Goal: Task Accomplishment & Management: Manage account settings

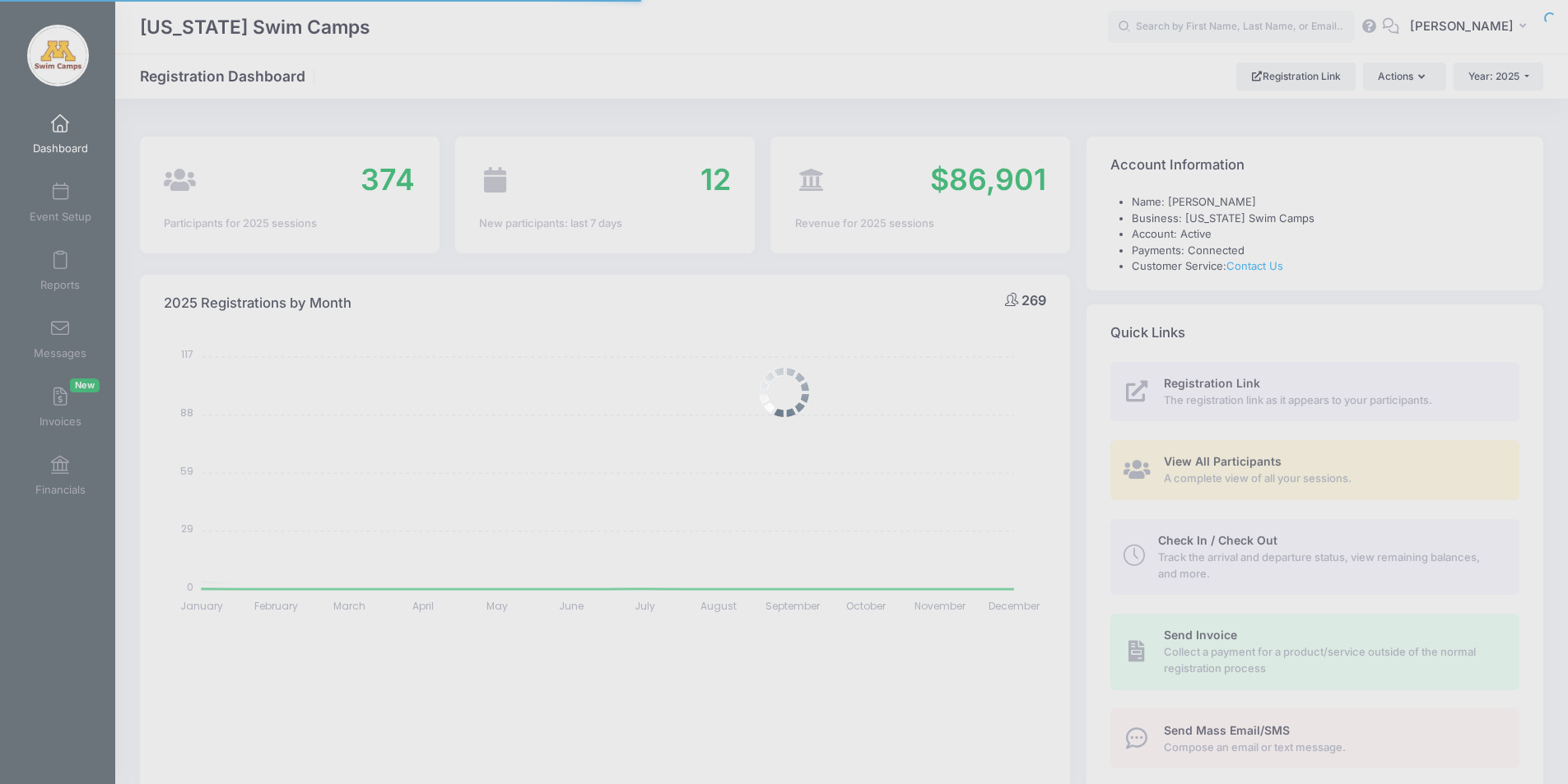
select select
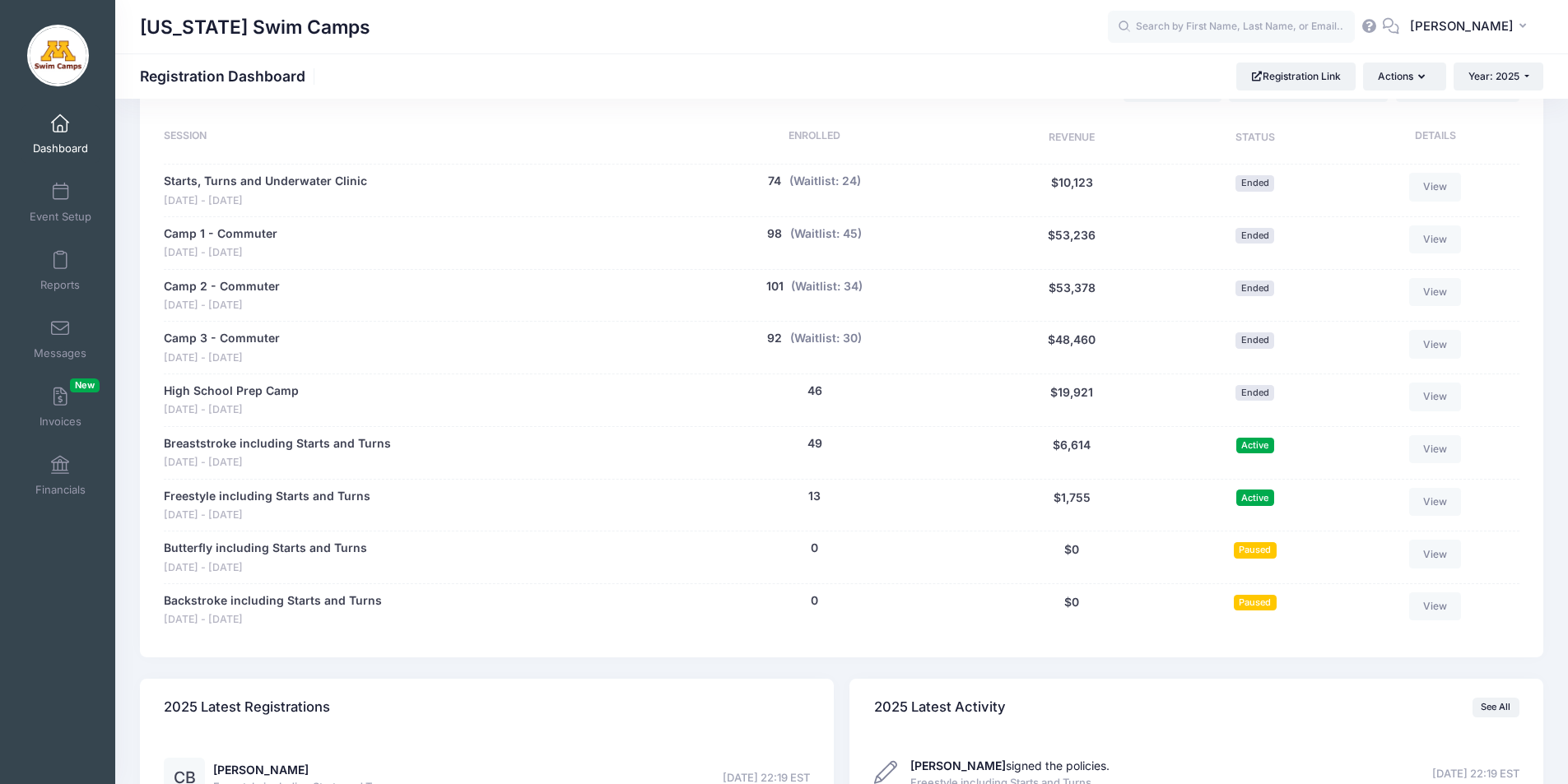
scroll to position [801, 0]
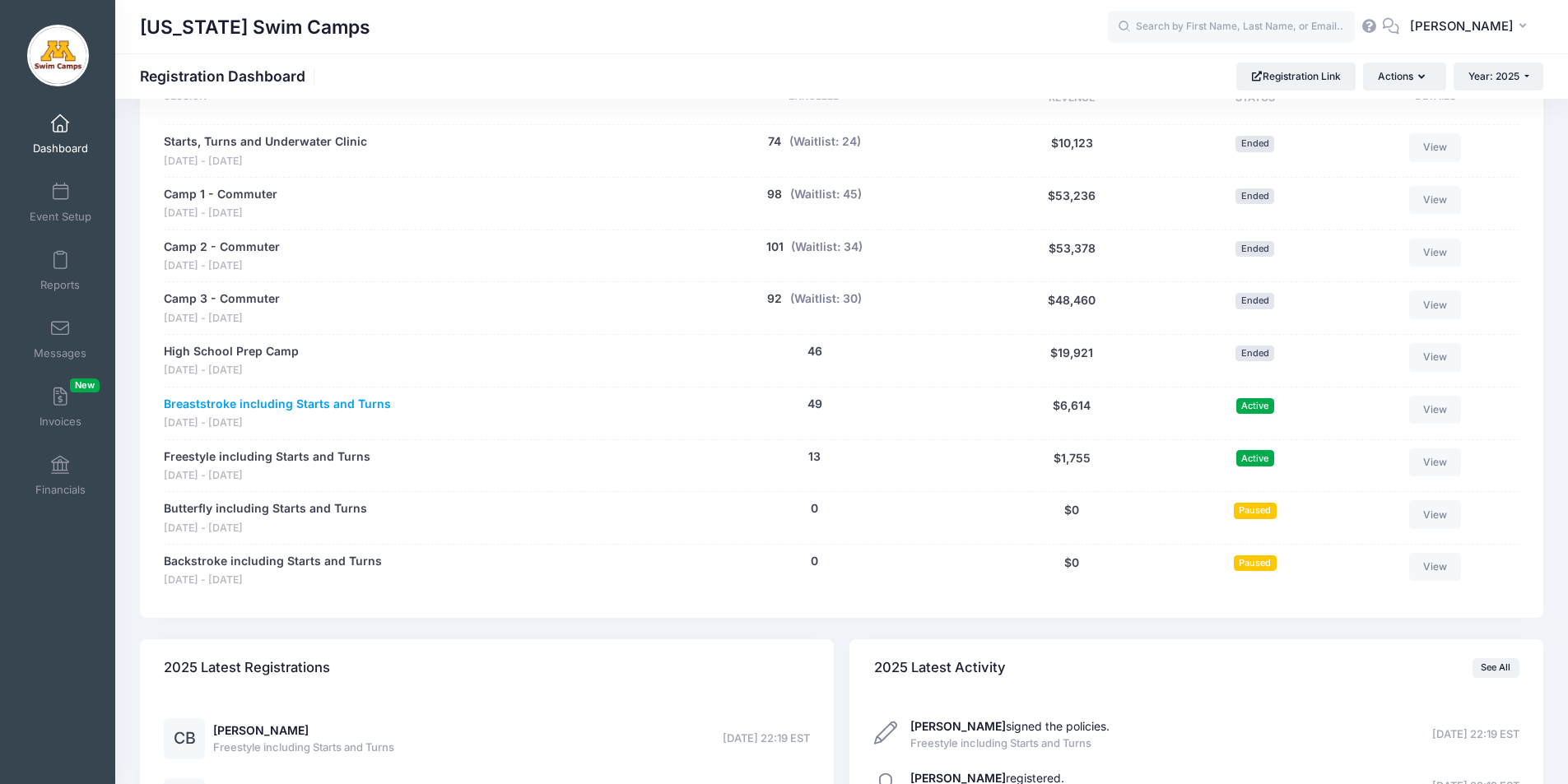
click at [293, 406] on link "Breaststroke including Starts and Turns" at bounding box center [277, 404] width 227 height 17
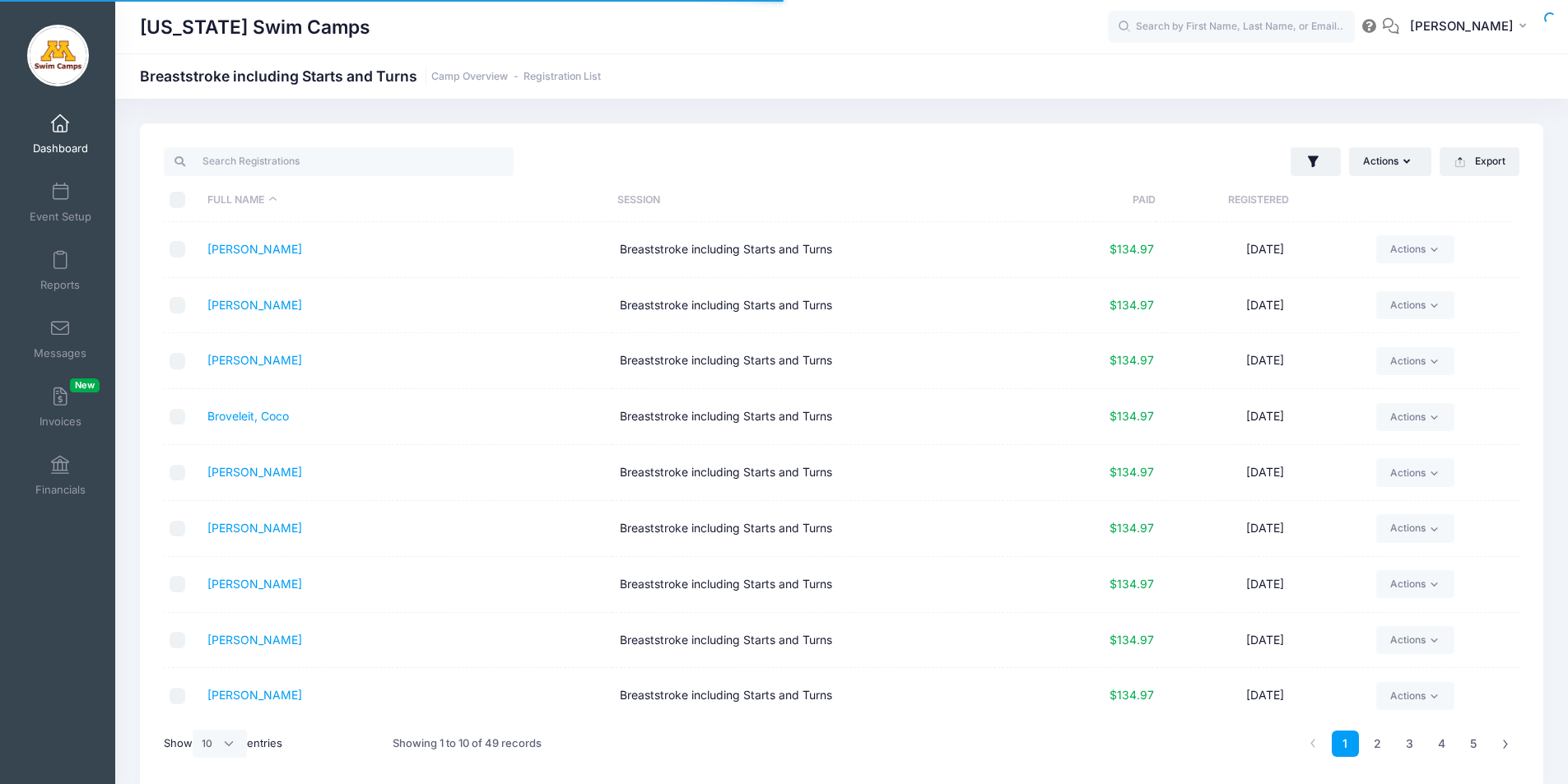
select select "10"
click at [1379, 746] on link "2" at bounding box center [1377, 744] width 27 height 27
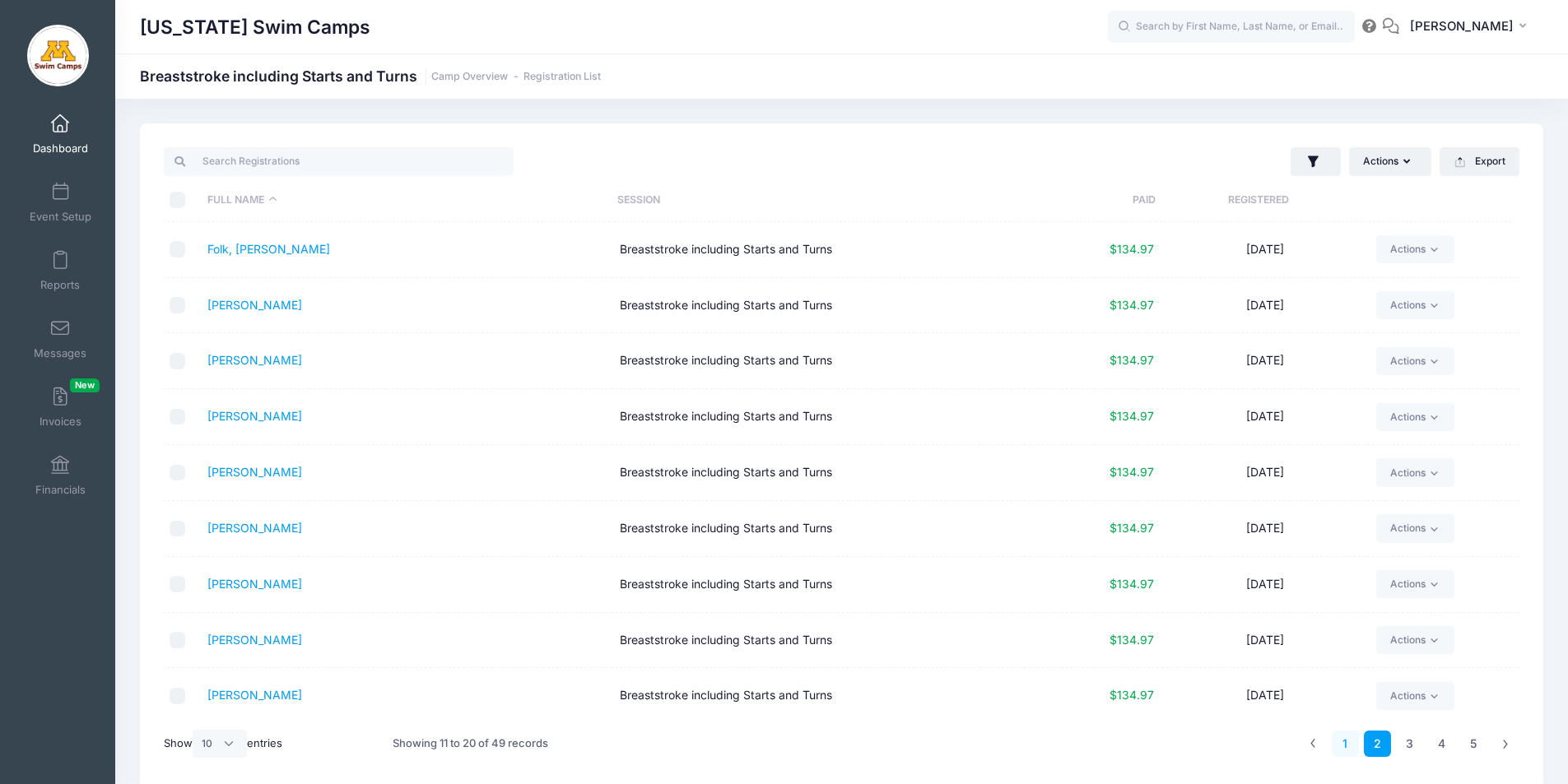
click at [1350, 742] on link "1" at bounding box center [1345, 744] width 27 height 27
click at [1376, 743] on link "2" at bounding box center [1377, 744] width 27 height 27
click at [1411, 741] on link "3" at bounding box center [1409, 744] width 27 height 27
click at [248, 304] on link "[PERSON_NAME]" at bounding box center [255, 305] width 95 height 14
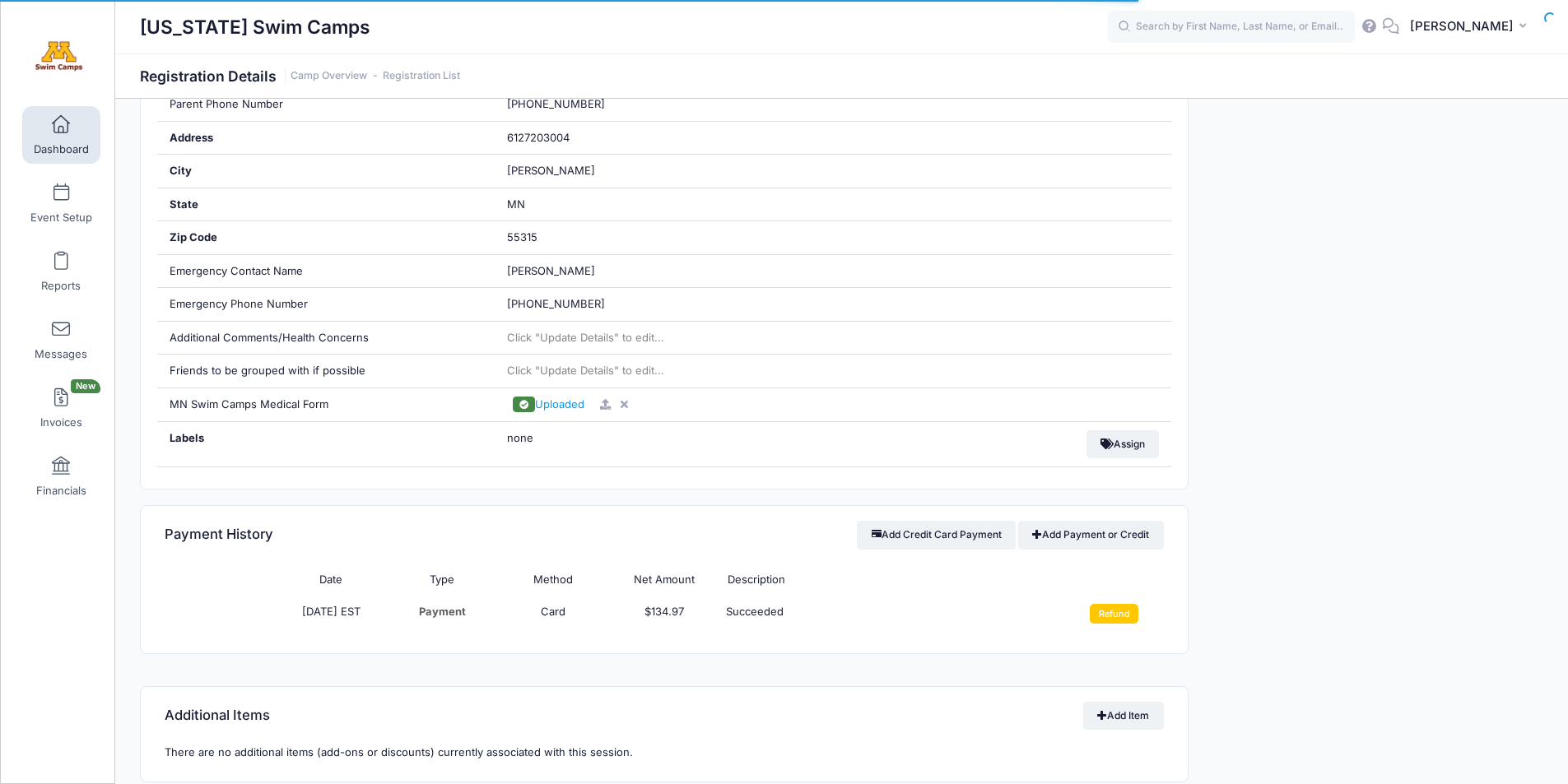
drag, startPoint x: 1577, startPoint y: 160, endPoint x: 1579, endPoint y: 391, distance: 231.0
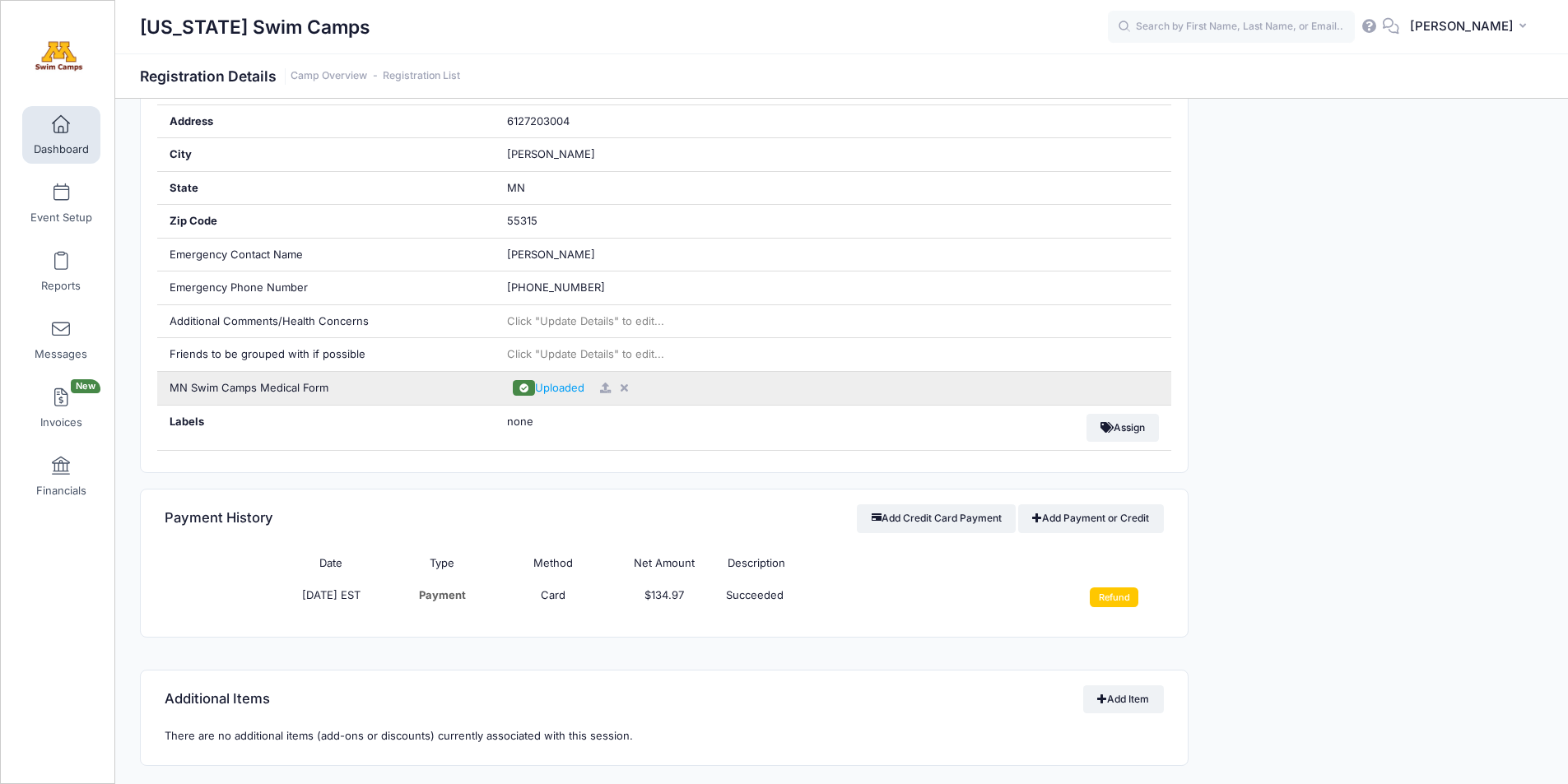
click at [621, 384] on icon at bounding box center [625, 387] width 13 height 10
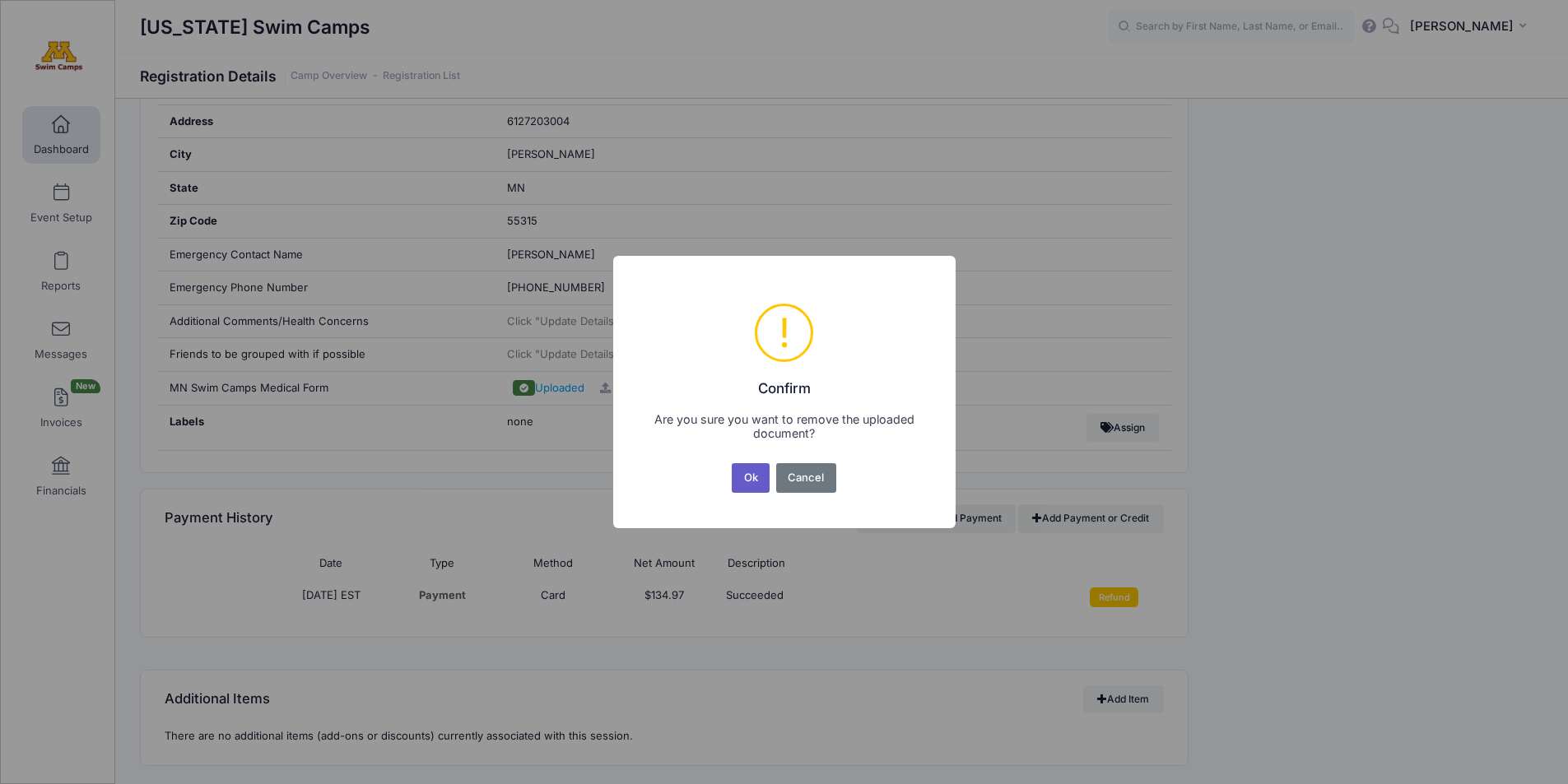
click at [747, 478] on button "Ok" at bounding box center [751, 477] width 38 height 29
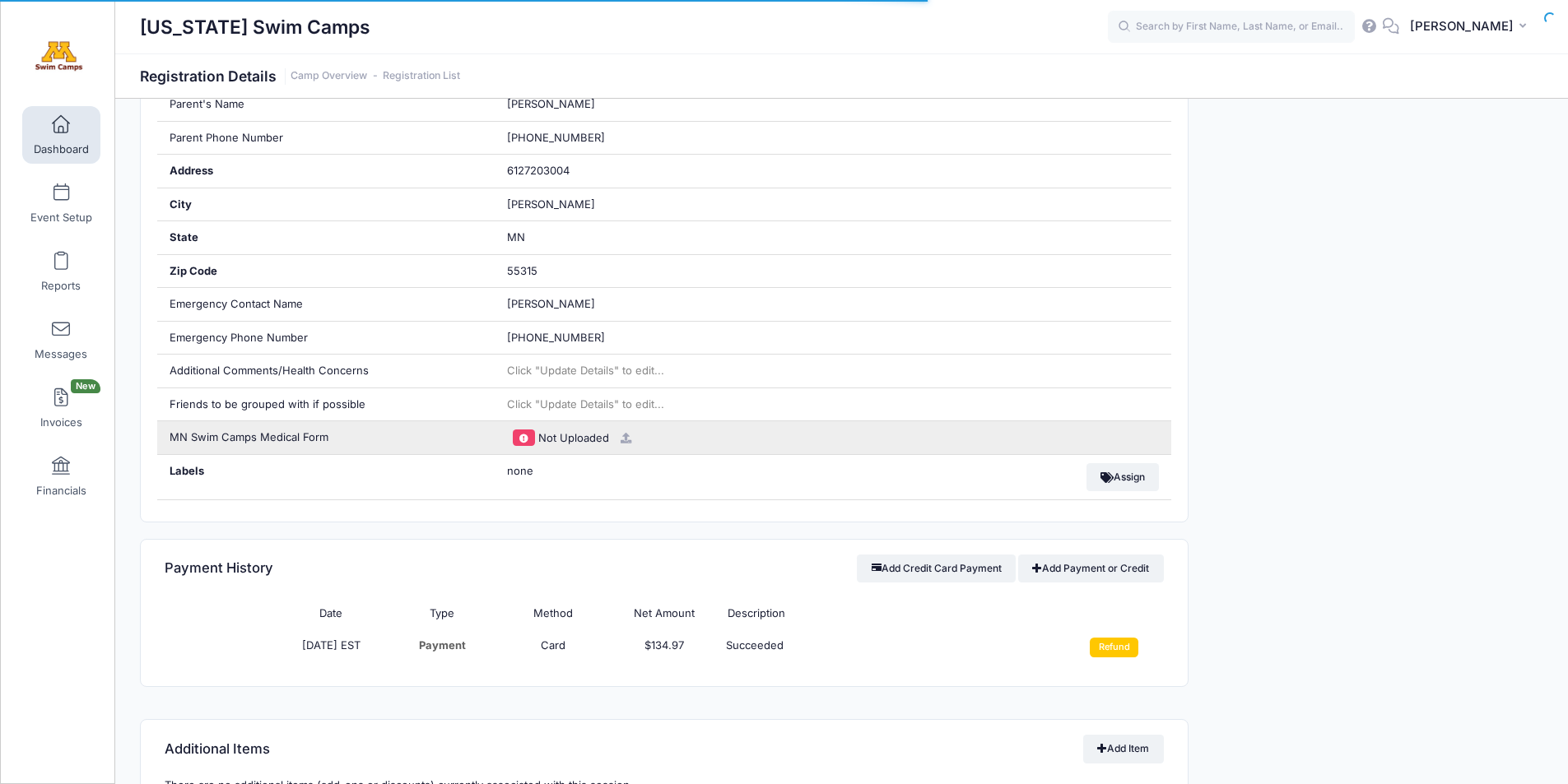
click at [625, 435] on icon at bounding box center [626, 437] width 13 height 10
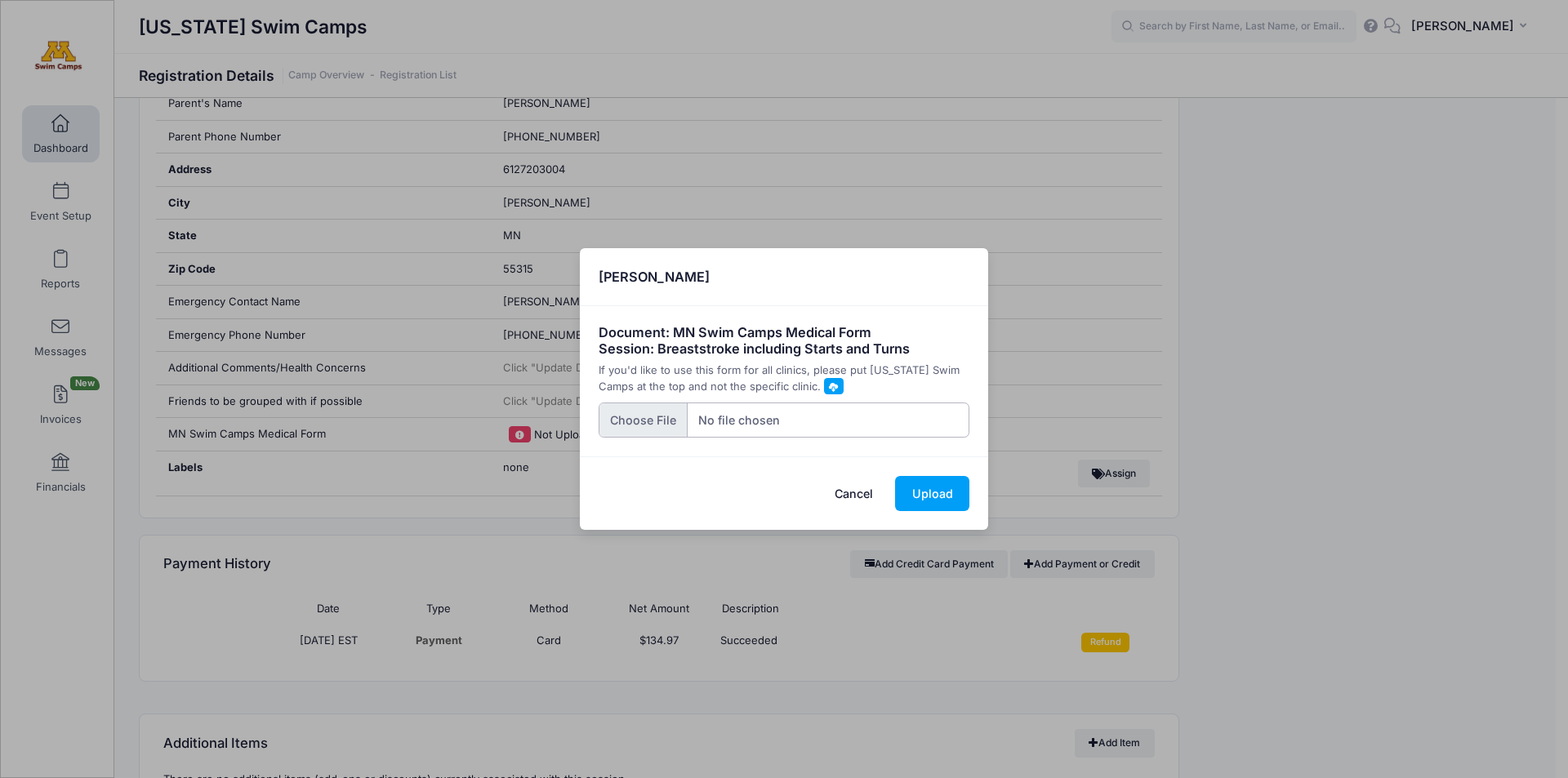
click at [639, 422] on input "file" at bounding box center [784, 419] width 371 height 35
type input "C:\fakepath\image0 - 2025-09-08T105217.724.jpeg"
click at [942, 502] on button "Upload" at bounding box center [931, 493] width 74 height 35
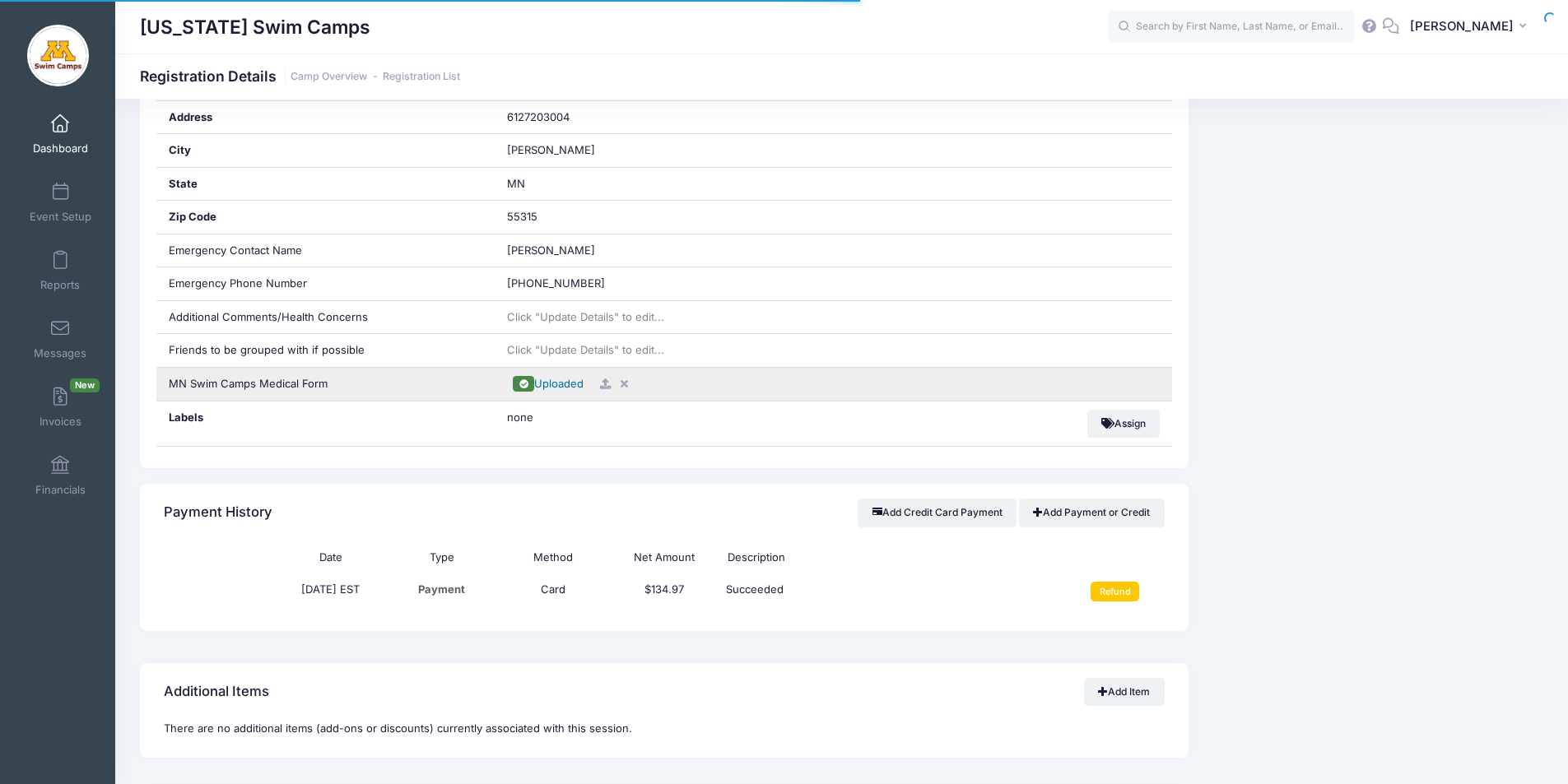
click at [556, 383] on span "Uploaded" at bounding box center [559, 383] width 49 height 13
